Goal: Information Seeking & Learning: Check status

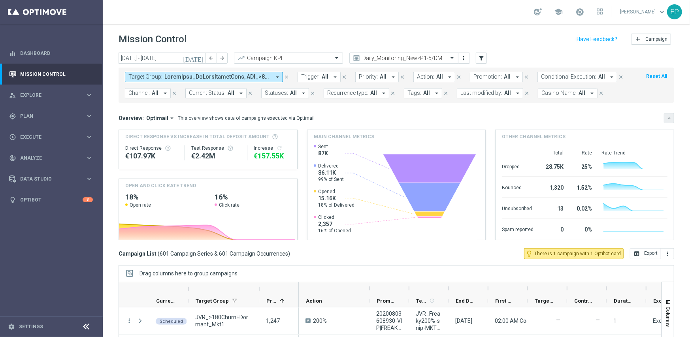
click at [664, 114] on button "keyboard_arrow_down" at bounding box center [669, 118] width 10 height 10
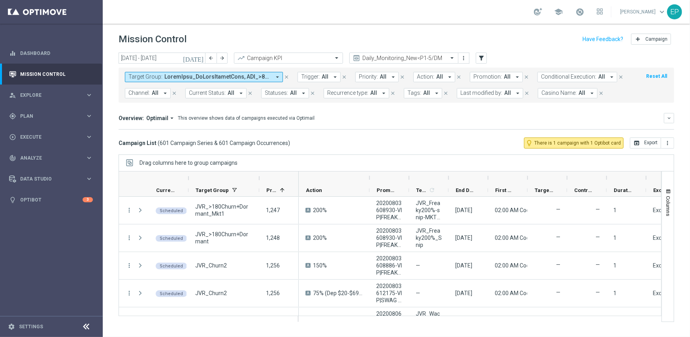
click at [83, 326] on icon at bounding box center [86, 326] width 9 height 9
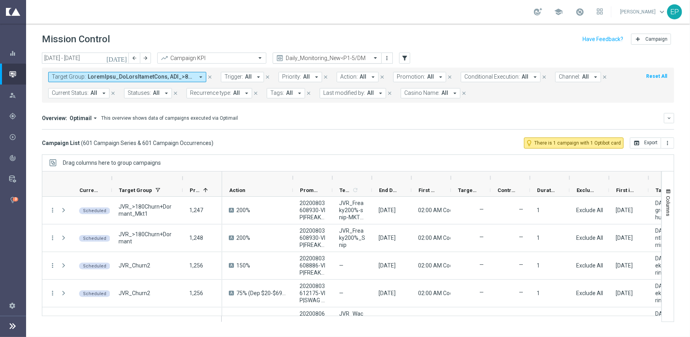
click at [338, 60] on input "text" at bounding box center [319, 58] width 85 height 7
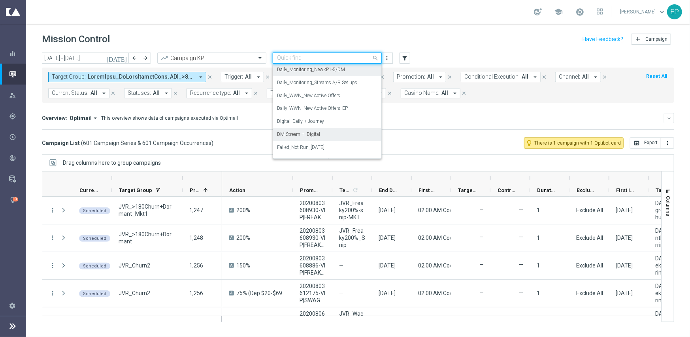
scroll to position [287, 0]
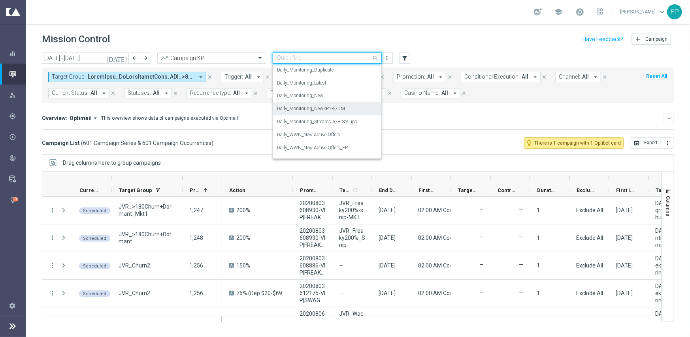
click at [334, 108] on label "Daily_Monitoring_New<P1-5/DM" at bounding box center [311, 109] width 68 height 7
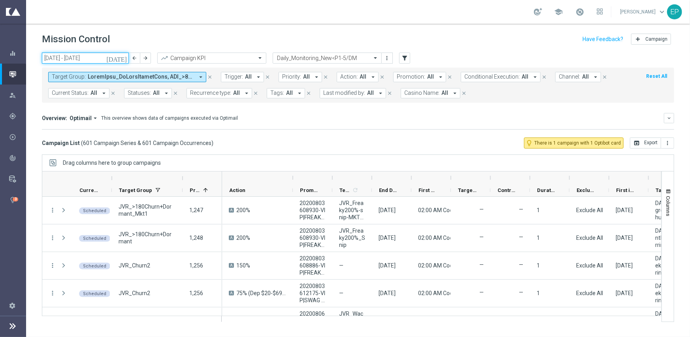
click at [59, 56] on input "[DATE] - [DATE]" at bounding box center [85, 58] width 87 height 11
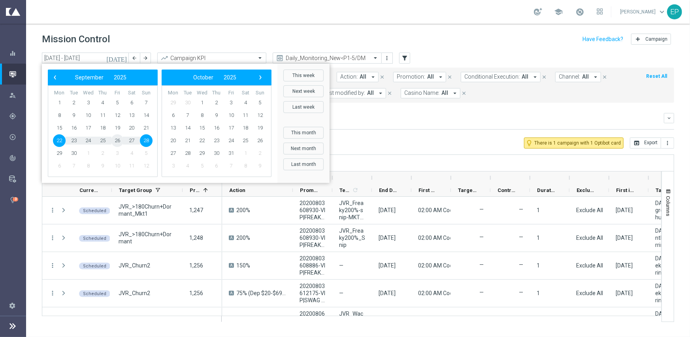
click at [115, 138] on span "26" at bounding box center [117, 140] width 13 height 13
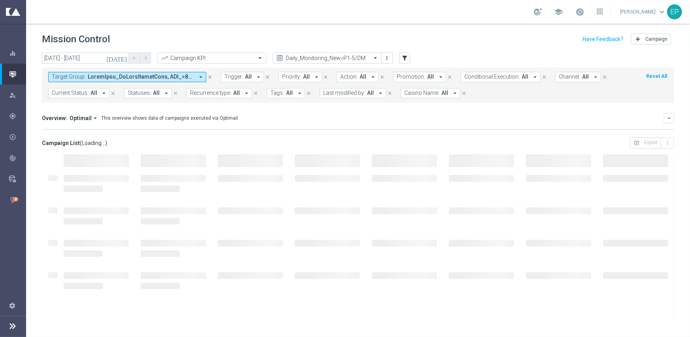
type input "[DATE] - [DATE]"
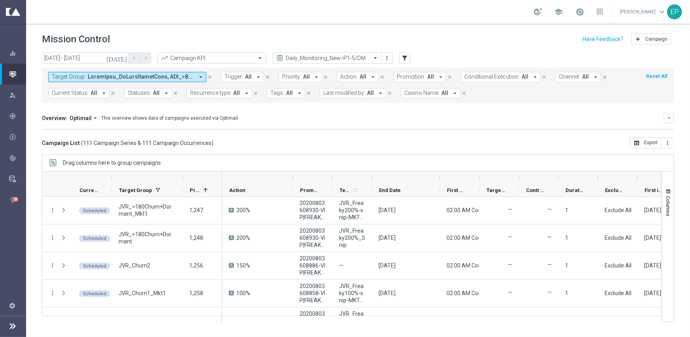
drag, startPoint x: 411, startPoint y: 175, endPoint x: 442, endPoint y: 174, distance: 30.8
click at [441, 174] on div at bounding box center [439, 178] width 3 height 13
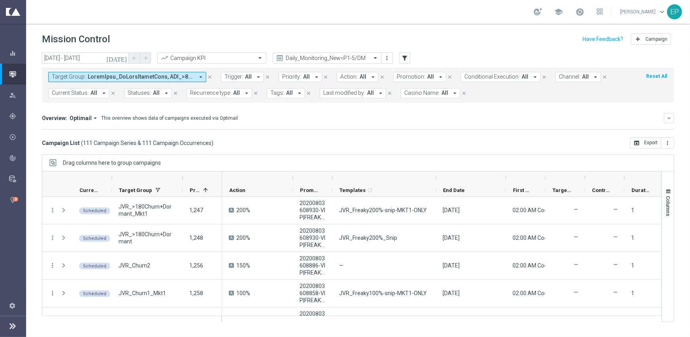
drag, startPoint x: 373, startPoint y: 176, endPoint x: 439, endPoint y: 175, distance: 65.6
click at [438, 175] on div at bounding box center [435, 178] width 3 height 13
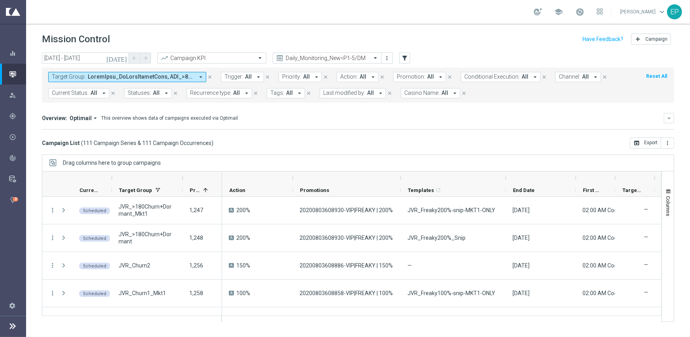
drag, startPoint x: 331, startPoint y: 175, endPoint x: 399, endPoint y: 174, distance: 68.4
click at [399, 174] on div at bounding box center [400, 178] width 3 height 13
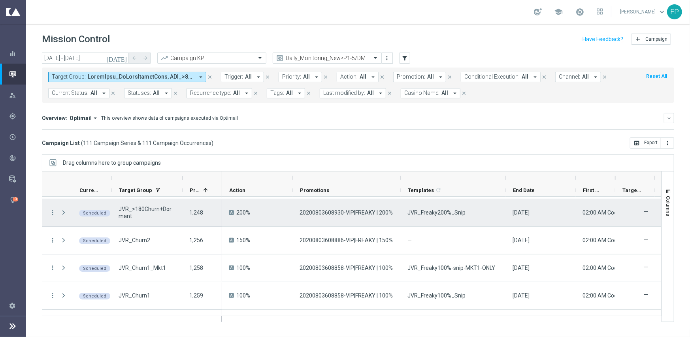
scroll to position [0, 0]
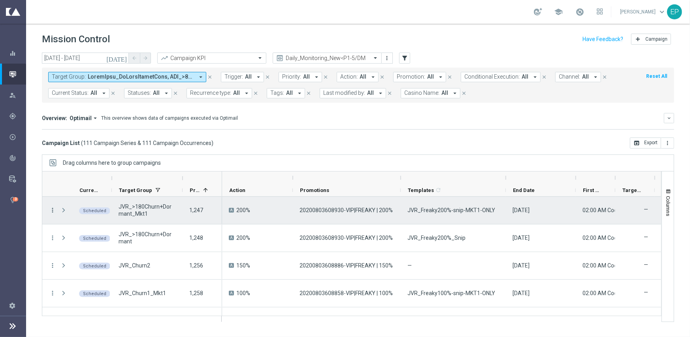
click at [55, 208] on icon "more_vert" at bounding box center [52, 210] width 7 height 7
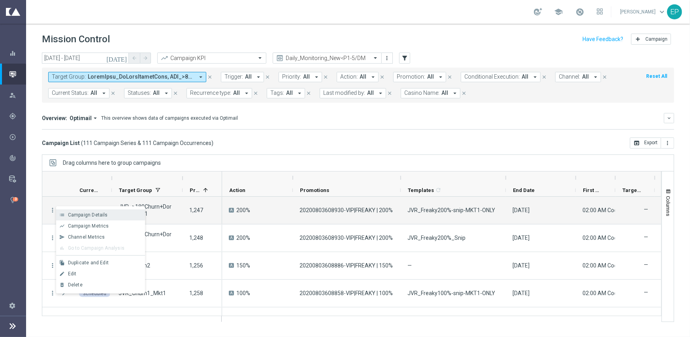
click at [84, 215] on span "Campaign Details" at bounding box center [88, 215] width 40 height 6
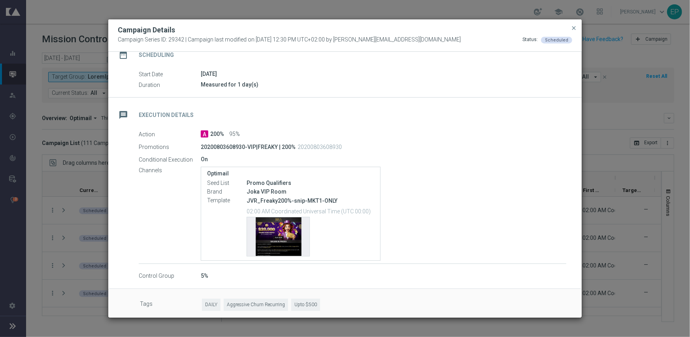
scroll to position [79, 0]
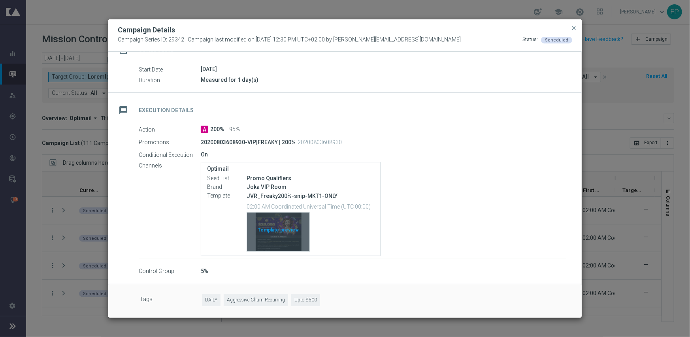
click at [279, 229] on div "Template preview" at bounding box center [278, 232] width 62 height 39
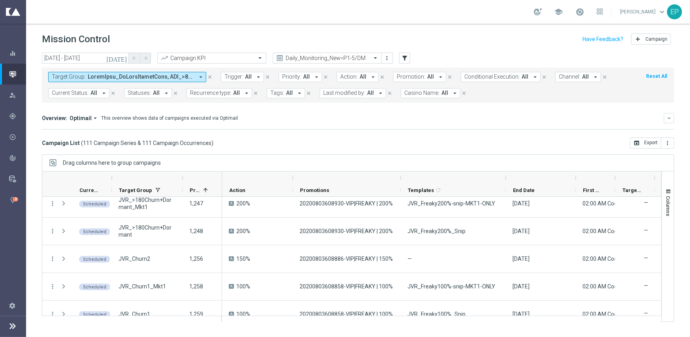
scroll to position [0, 0]
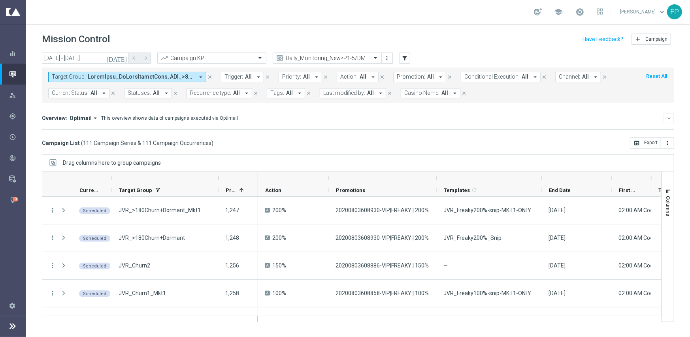
drag, startPoint x: 181, startPoint y: 176, endPoint x: 217, endPoint y: 176, distance: 36.0
click at [217, 176] on div at bounding box center [218, 178] width 3 height 13
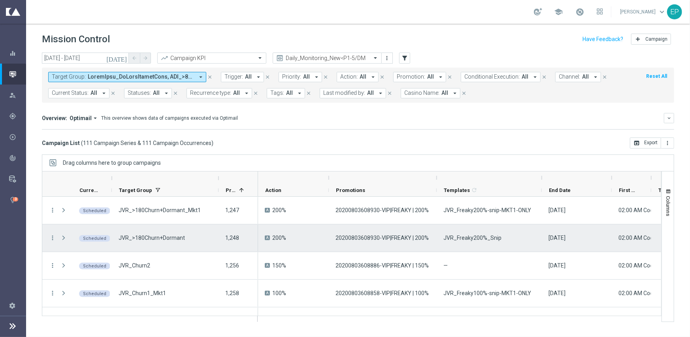
click at [470, 238] on span "JVR_Freaky200%_Snip" at bounding box center [472, 237] width 58 height 7
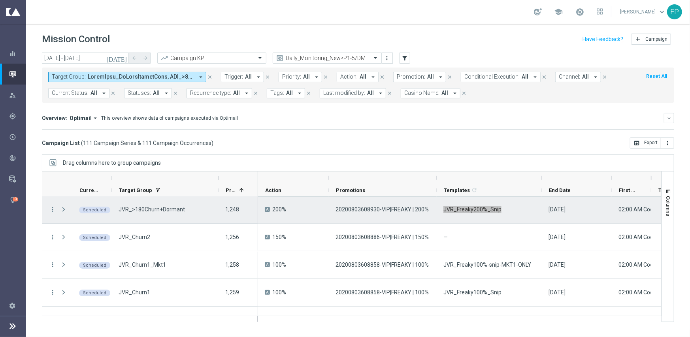
scroll to position [40, 0]
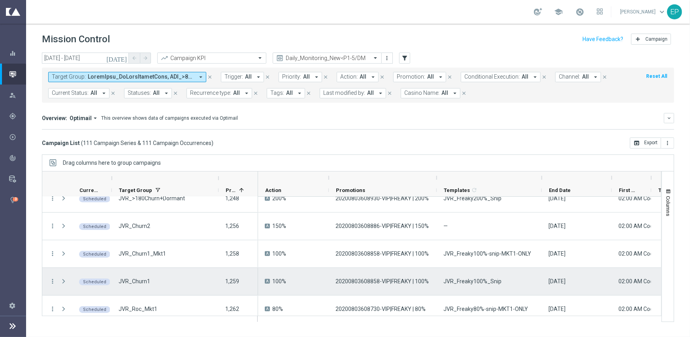
click at [457, 287] on div "JVR_Freaky100%_Snip" at bounding box center [489, 281] width 105 height 27
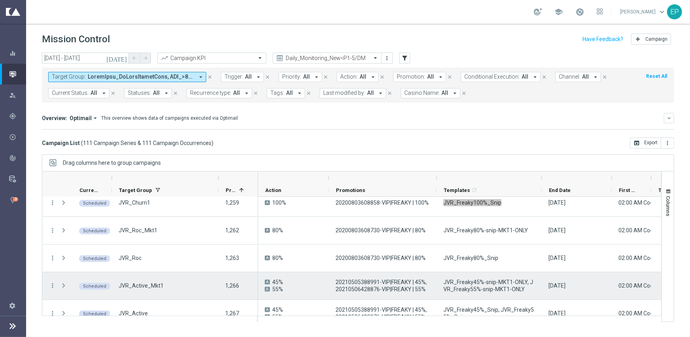
scroll to position [119, 0]
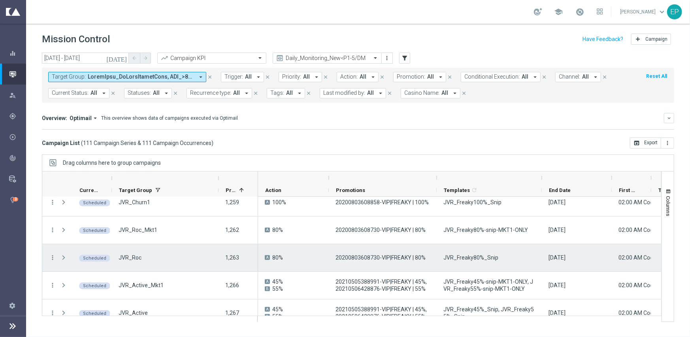
click at [461, 259] on span "JVR_Freaky80%_Snip" at bounding box center [470, 257] width 55 height 7
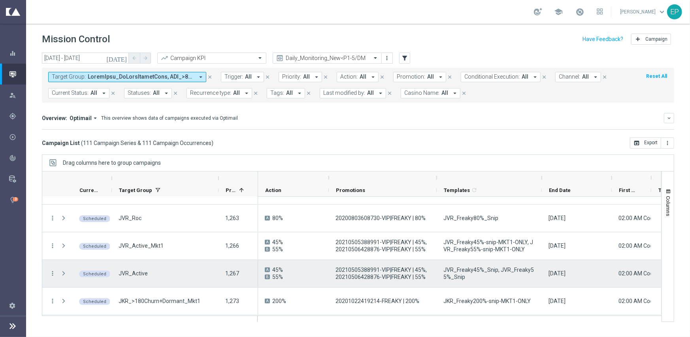
click at [471, 267] on span "JVR_Freaky45%_Snip, JVR_Freaky55%_Snip" at bounding box center [489, 273] width 92 height 14
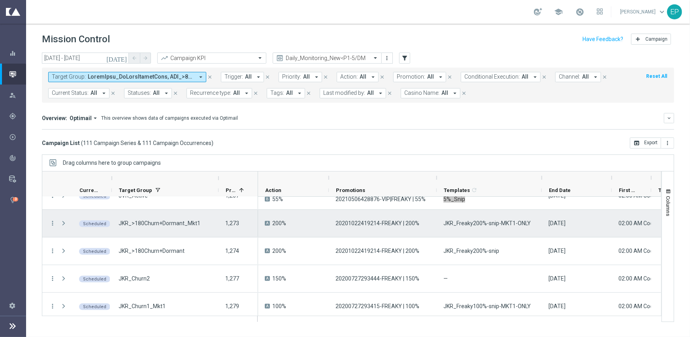
scroll to position [237, 0]
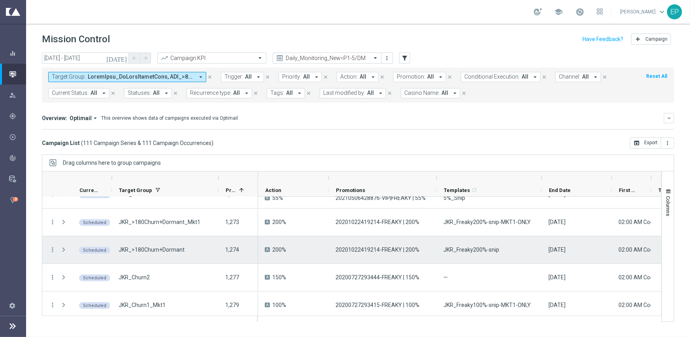
click at [470, 245] on div "JKR_Freaky200%-snip" at bounding box center [489, 249] width 105 height 27
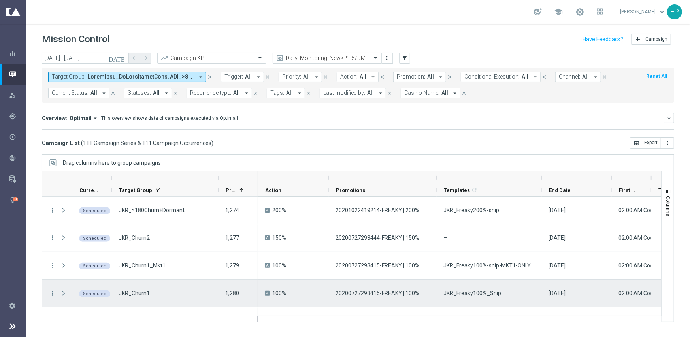
click at [489, 293] on span "JKR_Freaky100%_Snip" at bounding box center [472, 293] width 58 height 7
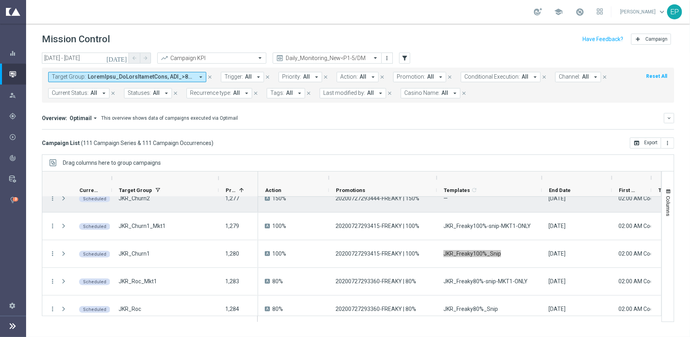
scroll to position [356, 0]
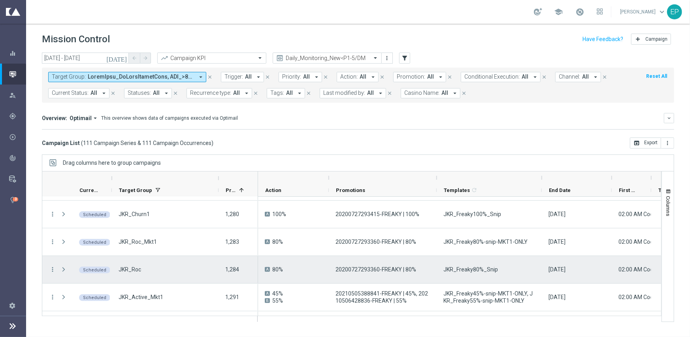
click at [454, 267] on span "JKR_Freaky80%_Snip" at bounding box center [470, 269] width 55 height 7
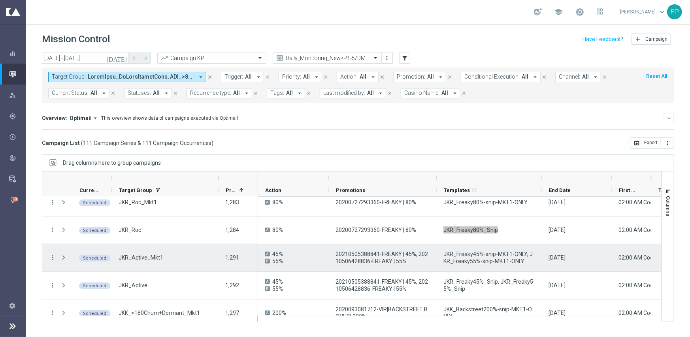
scroll to position [435, 0]
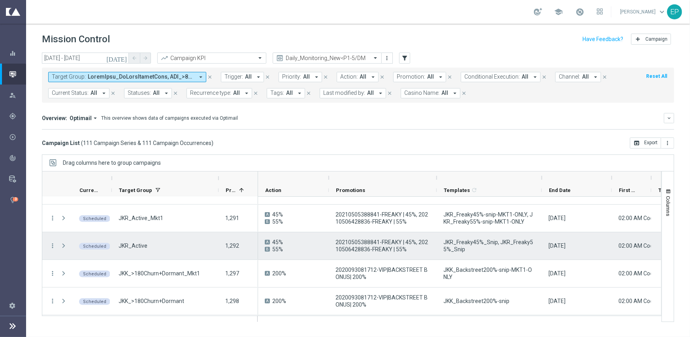
click at [469, 241] on span "JKR_Freaky45%_Snip, JKR_Freaky55%_Snip" at bounding box center [489, 246] width 92 height 14
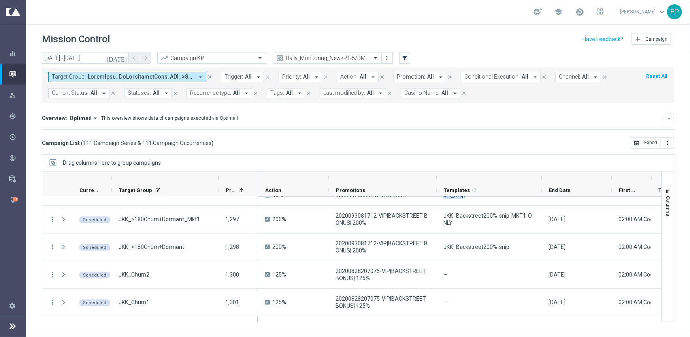
scroll to position [490, 0]
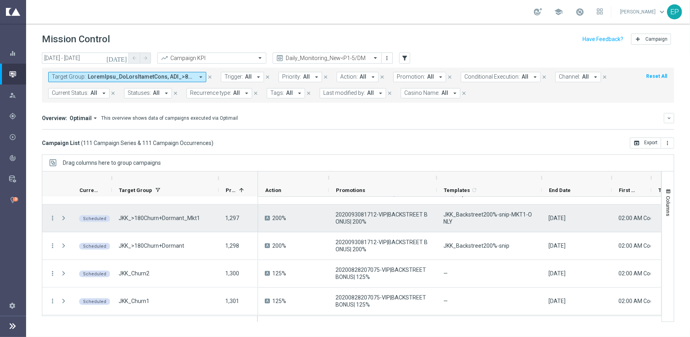
click at [487, 217] on span "JKK_Backstreet200%-snip-MKT1-ONLY" at bounding box center [489, 218] width 92 height 14
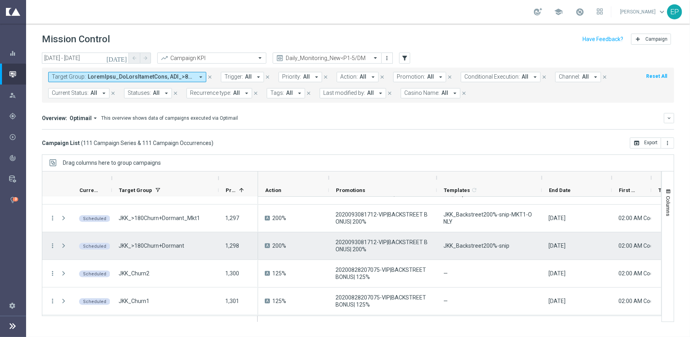
click at [470, 243] on span "JKK_Backstreet200%-snip" at bounding box center [476, 245] width 66 height 7
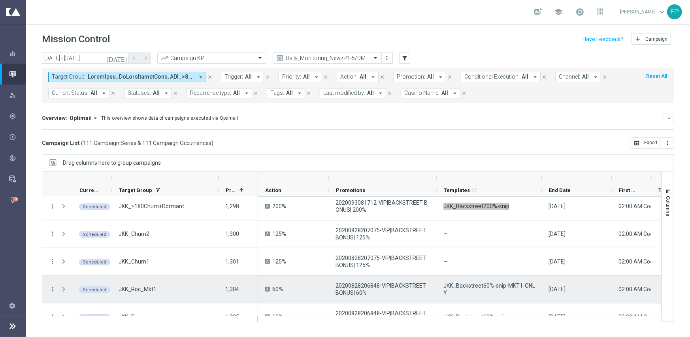
scroll to position [569, 0]
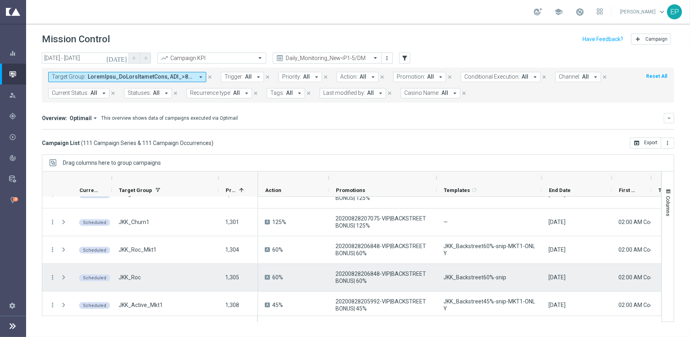
click at [486, 281] on div "JKK_Backstreet60%-snip" at bounding box center [489, 277] width 105 height 27
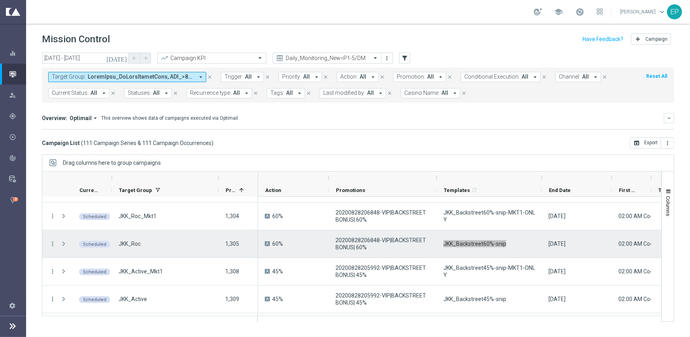
scroll to position [609, 0]
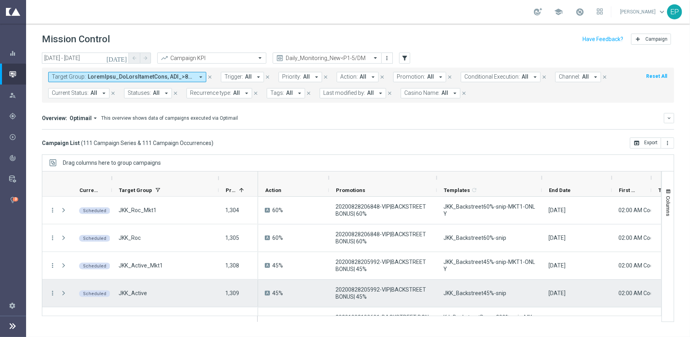
click at [475, 289] on div "JKK_Backstreet45%-snip" at bounding box center [489, 293] width 105 height 27
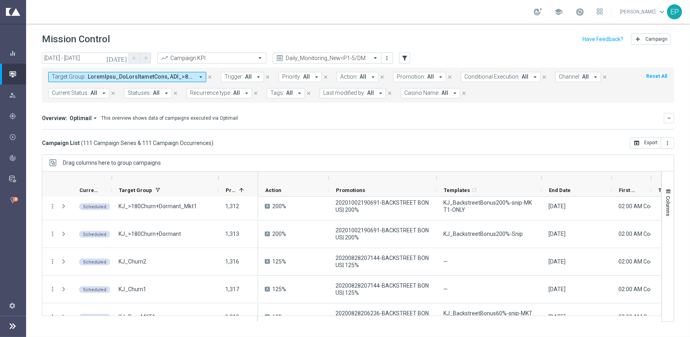
scroll to position [727, 0]
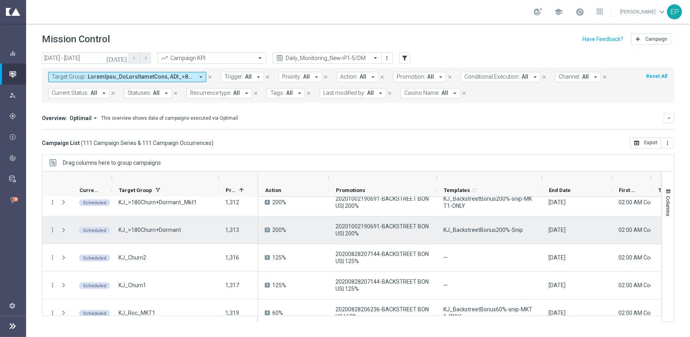
click at [498, 235] on div "KJ_BackstreetBonus200%-Snip" at bounding box center [489, 230] width 105 height 27
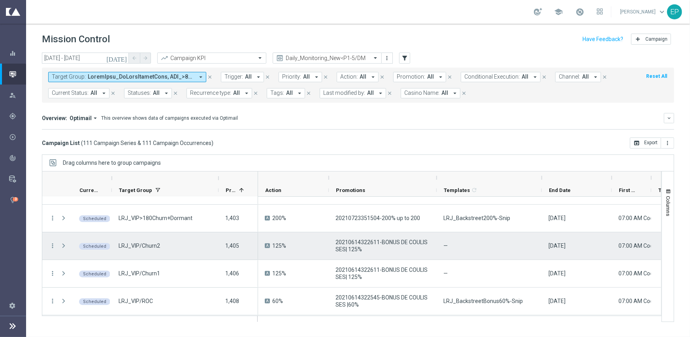
scroll to position [1857, 0]
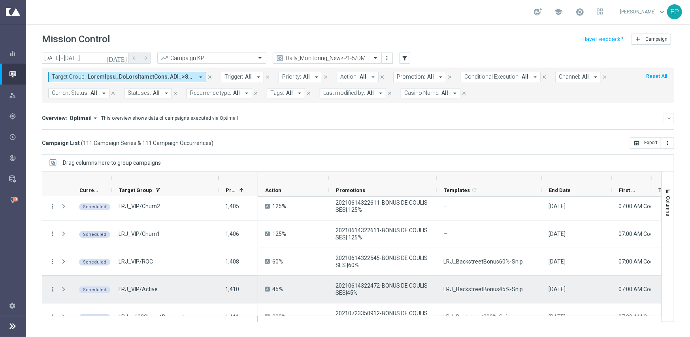
click at [485, 286] on span "LRJ_BackstreetBonus45%-Snip" at bounding box center [482, 289] width 79 height 7
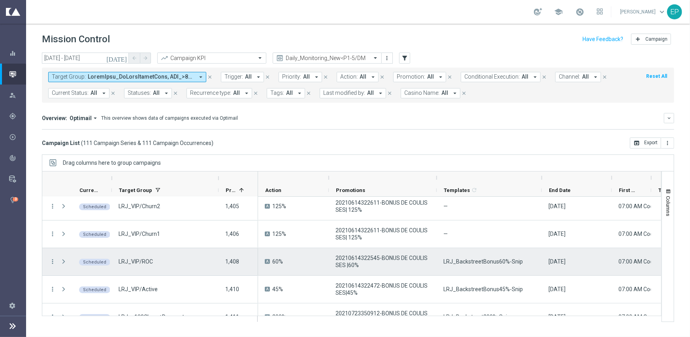
click at [490, 257] on div "LRJ_BackstreetBonus60%-Snip" at bounding box center [489, 261] width 105 height 27
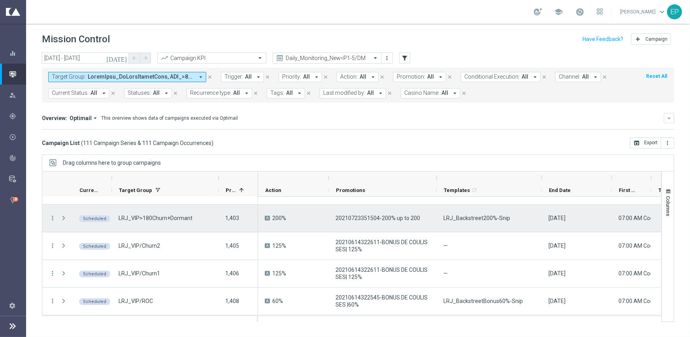
click at [481, 213] on div "LRJ_Backstreet200%-Snip" at bounding box center [489, 218] width 105 height 27
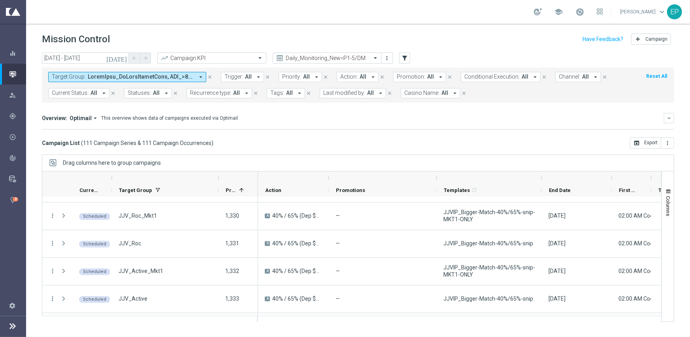
scroll to position [949, 0]
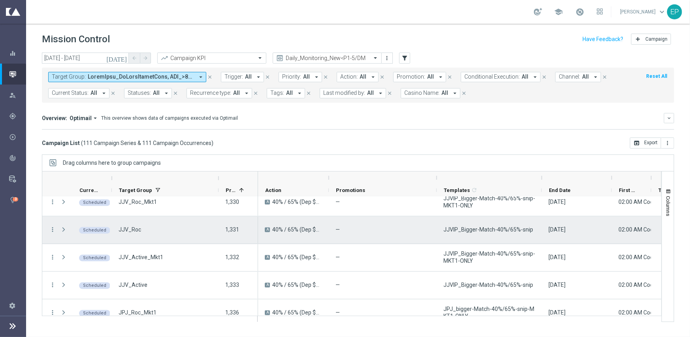
click at [485, 236] on div "JJVIP_Bigger-Match-40%/65%-snip" at bounding box center [489, 230] width 105 height 27
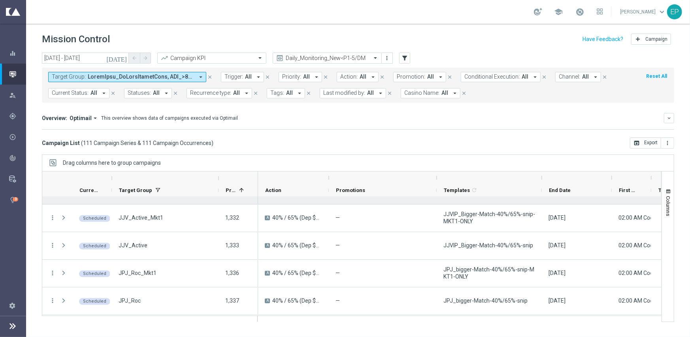
scroll to position [1028, 0]
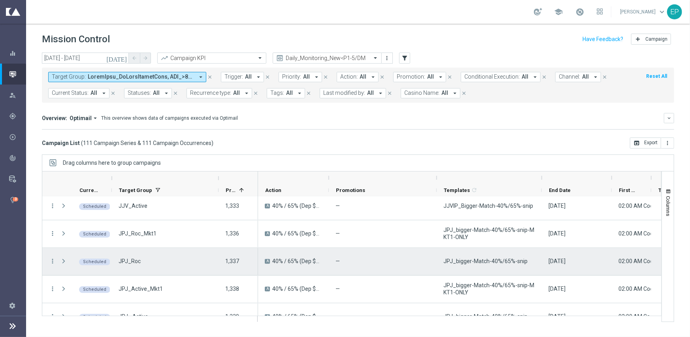
click at [476, 261] on span "JPJ_bigger-Match-40%/65%-snip" at bounding box center [485, 261] width 84 height 7
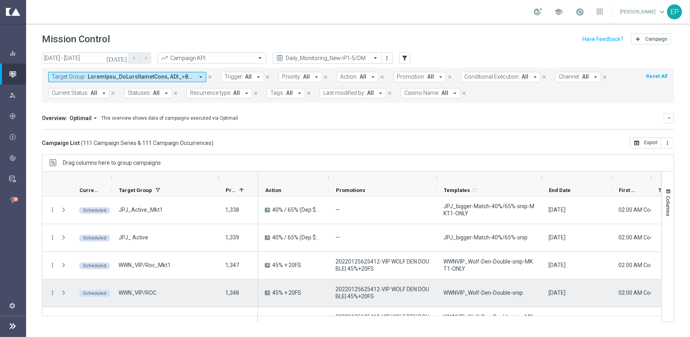
scroll to position [1146, 0]
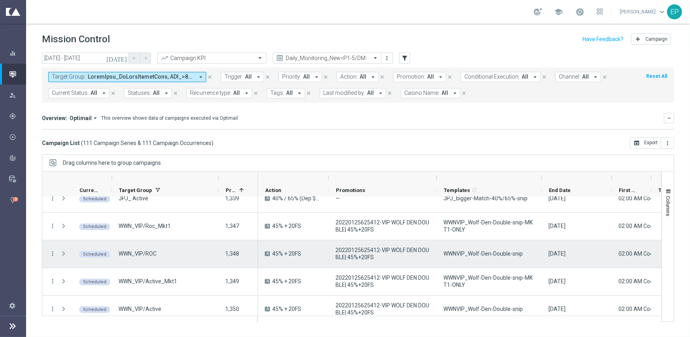
click at [488, 257] on span "WWNVIP_Wolf-Den-Double-snip" at bounding box center [482, 253] width 79 height 7
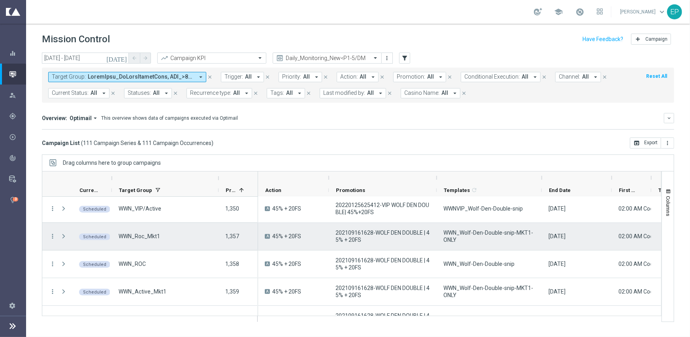
scroll to position [1265, 0]
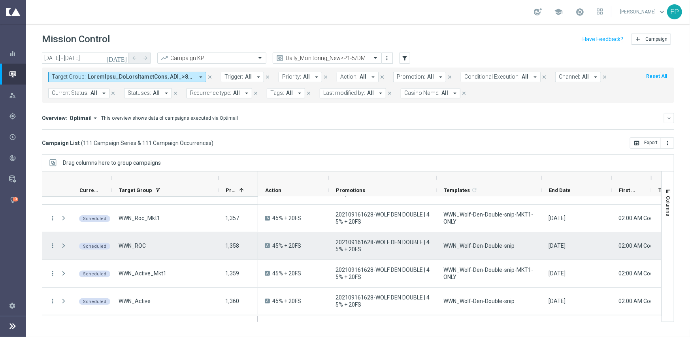
click at [499, 249] on div "WWN_Wolf-Den-Double-snip" at bounding box center [489, 245] width 105 height 27
click at [499, 249] on span "WWN_Wolf-Den-Double-snip" at bounding box center [478, 245] width 71 height 7
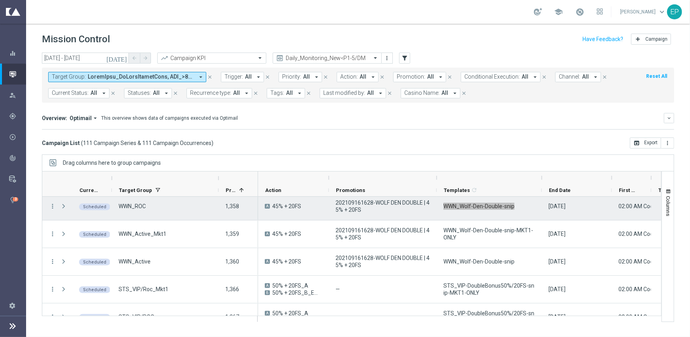
scroll to position [1344, 0]
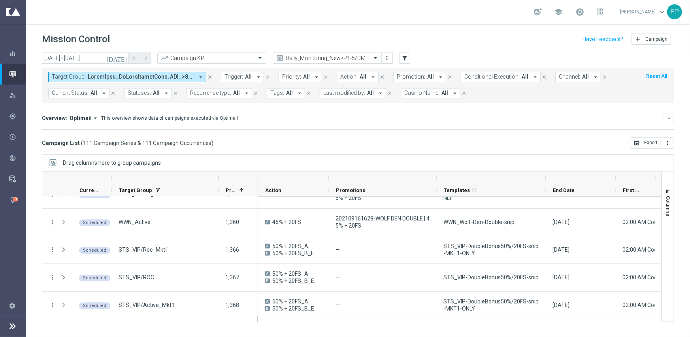
drag, startPoint x: 541, startPoint y: 179, endPoint x: 545, endPoint y: 178, distance: 4.1
click at [545, 178] on div at bounding box center [545, 178] width 3 height 13
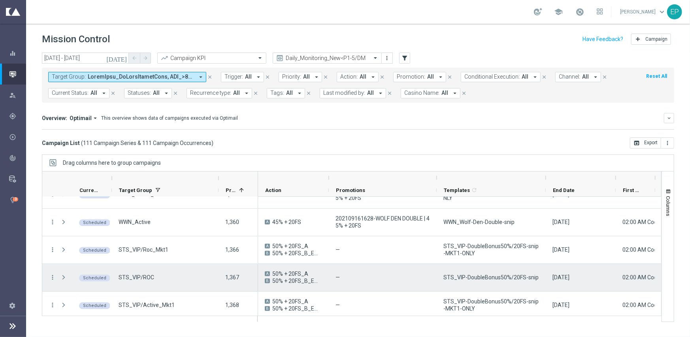
click at [490, 274] on span "STS_VIP-DoubleBonus50%/20FS-snip" at bounding box center [490, 277] width 95 height 7
click at [491, 274] on span "STS_VIP-DoubleBonus50%/20FS-snip" at bounding box center [490, 277] width 95 height 7
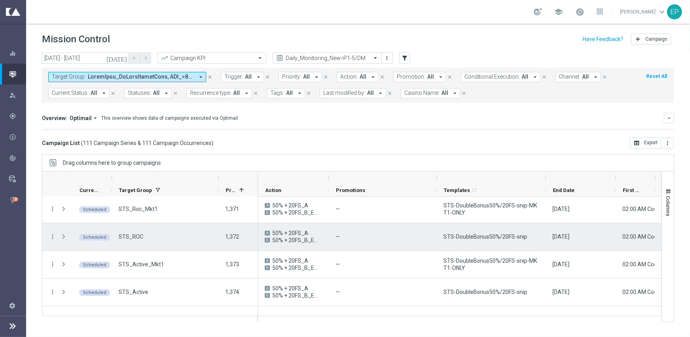
scroll to position [1502, 0]
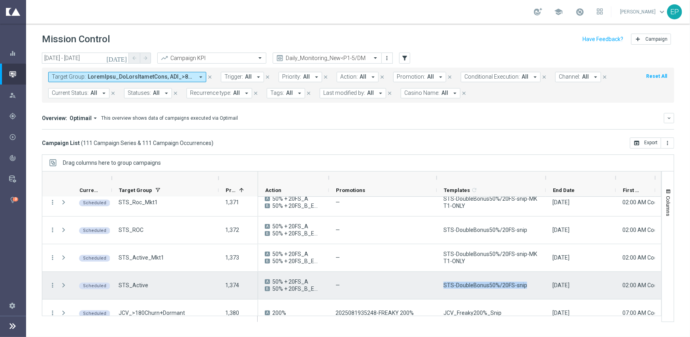
click at [501, 282] on span "STS-DoubleBonus50%/20FS-snip" at bounding box center [485, 285] width 84 height 7
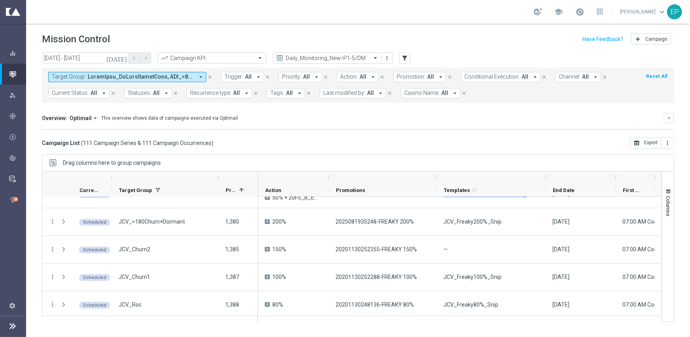
scroll to position [1597, 0]
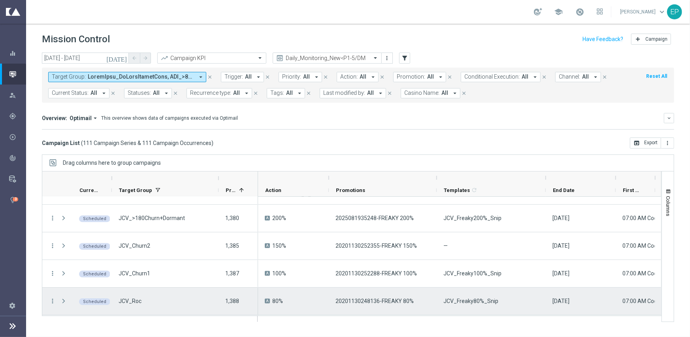
click at [454, 299] on span "JCV_Freaky80%_Snip" at bounding box center [470, 301] width 55 height 7
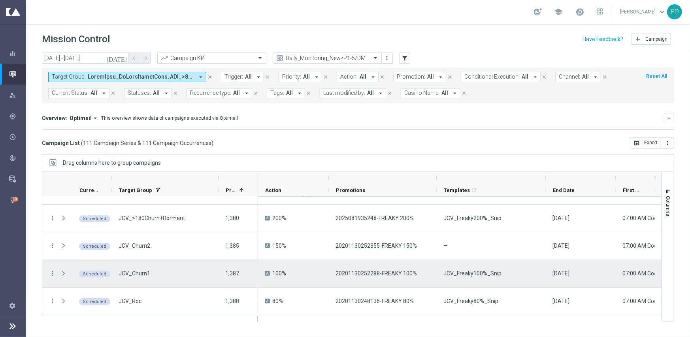
click at [466, 272] on span "JCV_Freaky100%_Snip" at bounding box center [472, 273] width 58 height 7
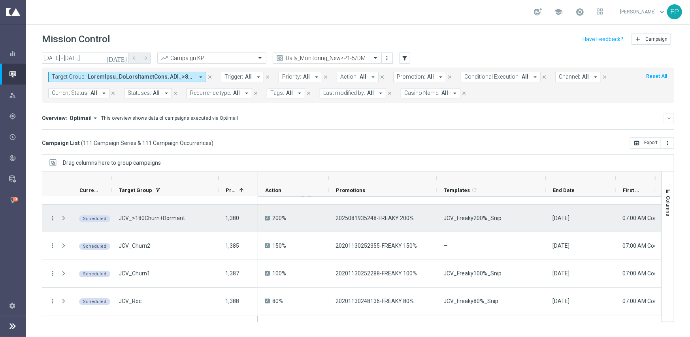
click at [477, 220] on span "JCV_Freaky200%_Snip" at bounding box center [472, 218] width 58 height 7
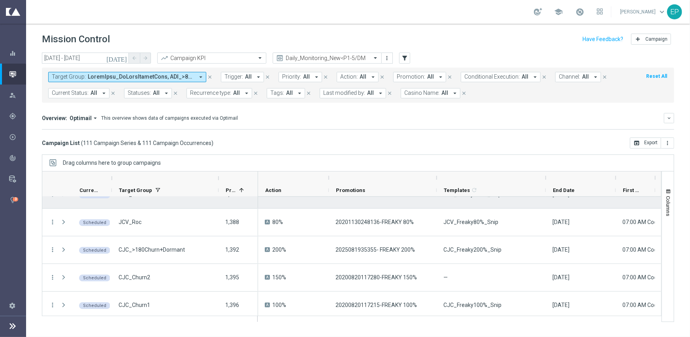
scroll to position [1715, 0]
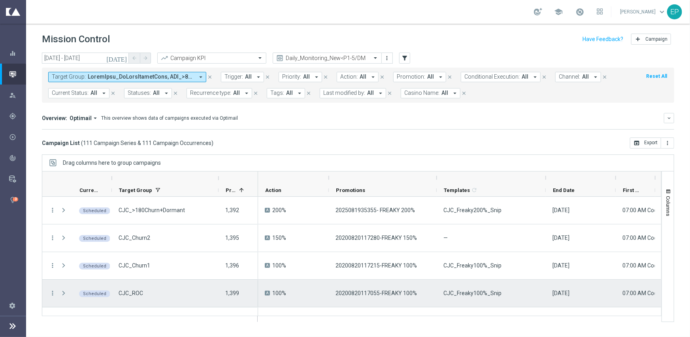
click at [463, 295] on span "CJC_Freaky100%_Snip" at bounding box center [472, 293] width 58 height 7
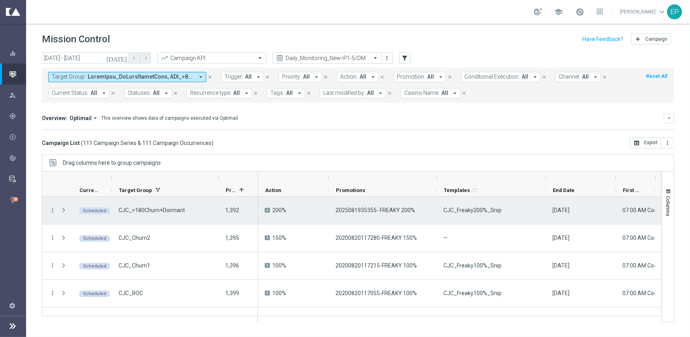
click at [485, 214] on div "CJC_Freaky200%_Snip" at bounding box center [491, 210] width 109 height 27
